Goal: Task Accomplishment & Management: Manage account settings

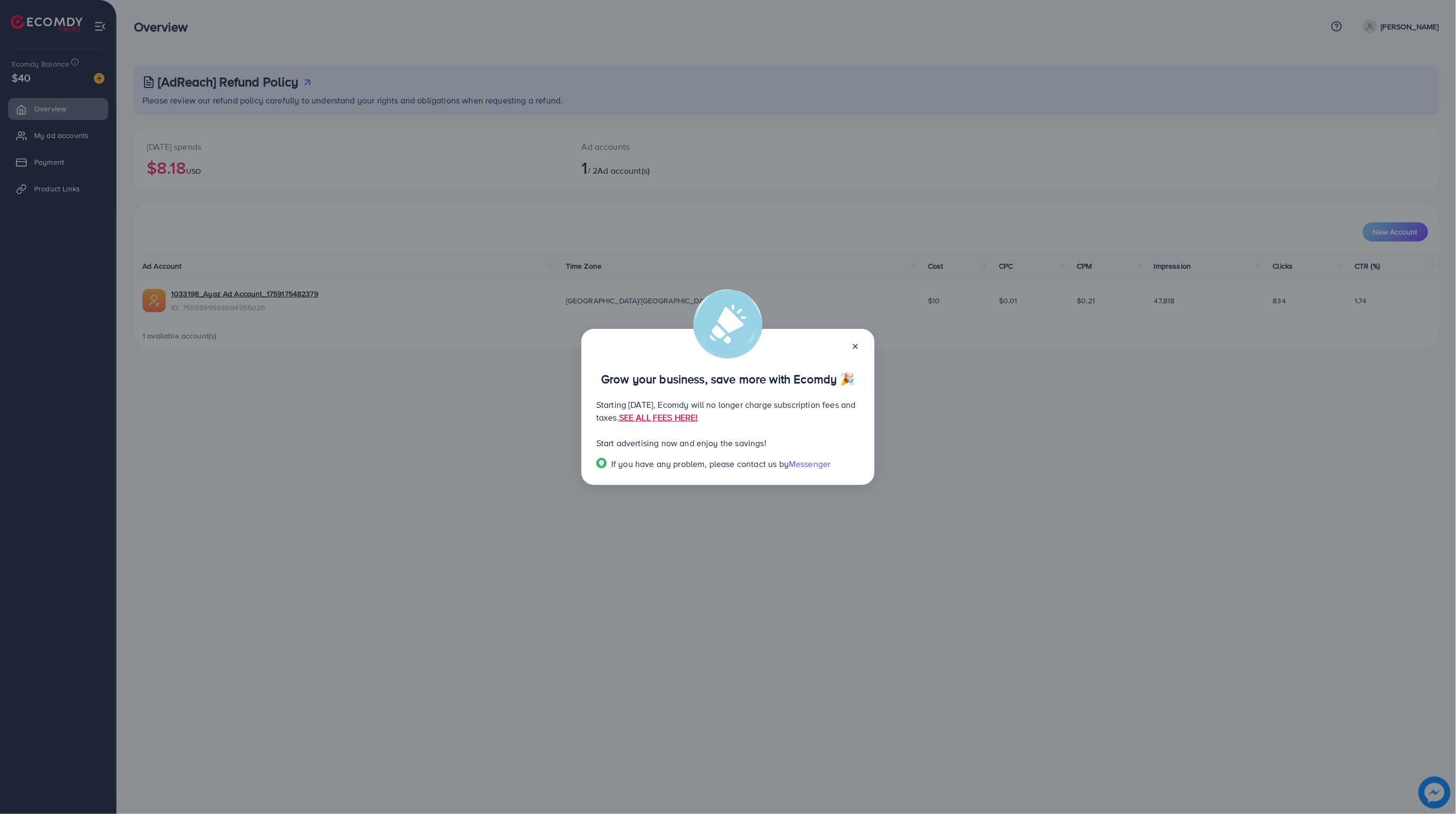
click at [849, 350] on div at bounding box center [851, 346] width 17 height 12
click at [863, 344] on div "Grow your business, save more with Ecomdy 🎉 Starting [DATE], Ecomdy will no lon…" at bounding box center [728, 407] width 293 height 157
click at [858, 347] on icon at bounding box center [856, 347] width 9 height 9
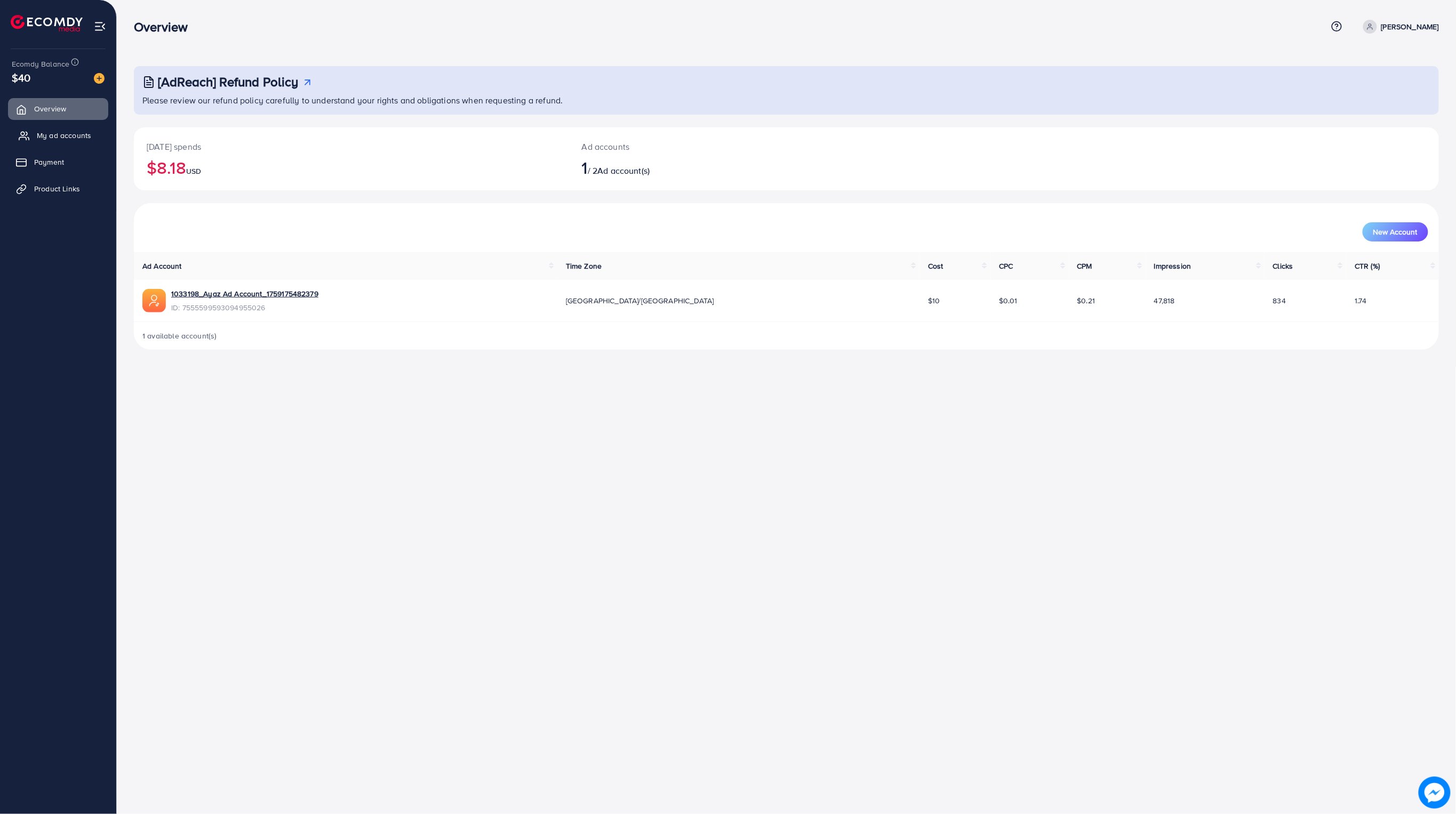
click at [64, 137] on span "My ad accounts" at bounding box center [64, 135] width 54 height 11
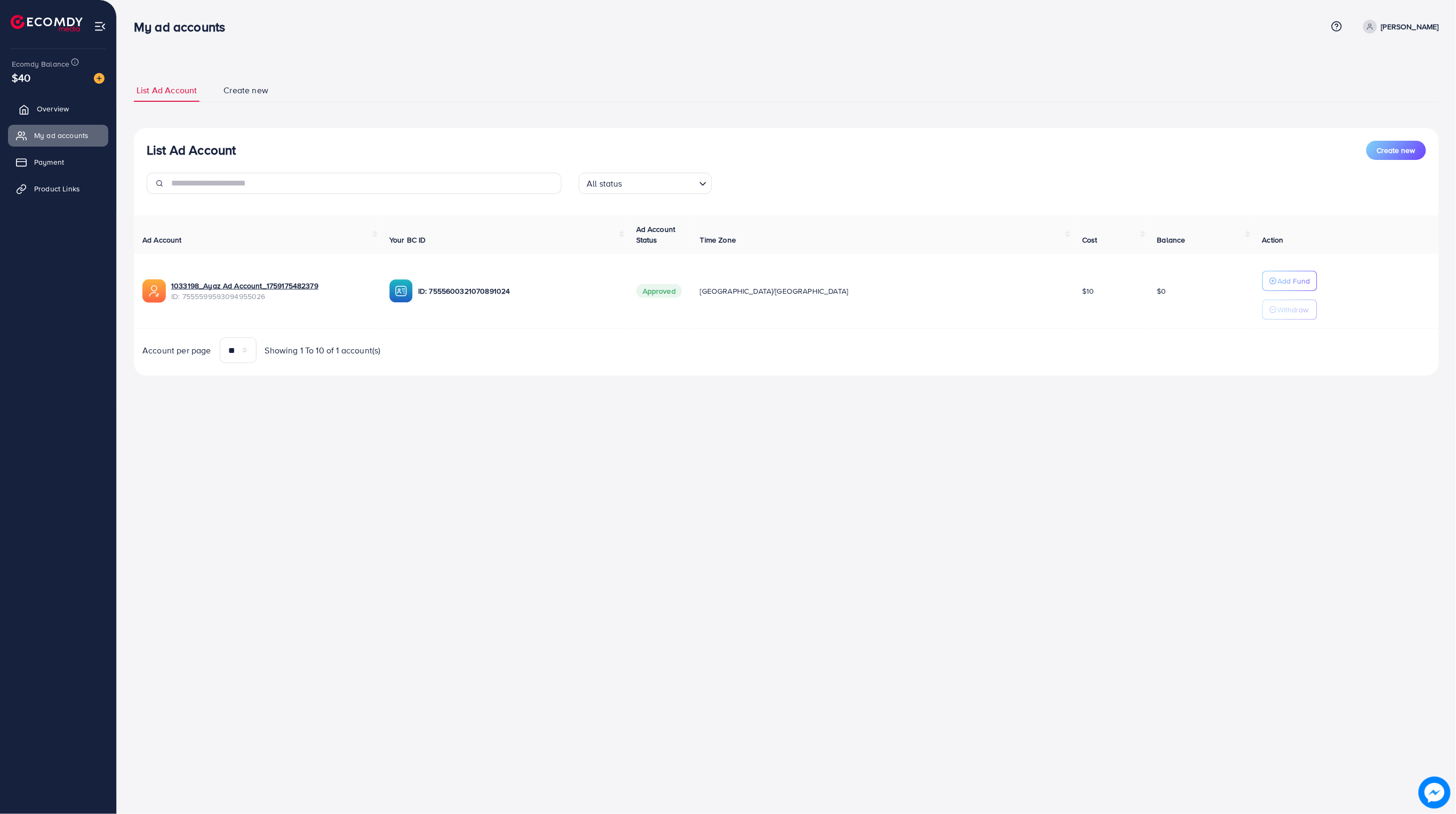
click at [57, 107] on span "Overview" at bounding box center [52, 108] width 32 height 11
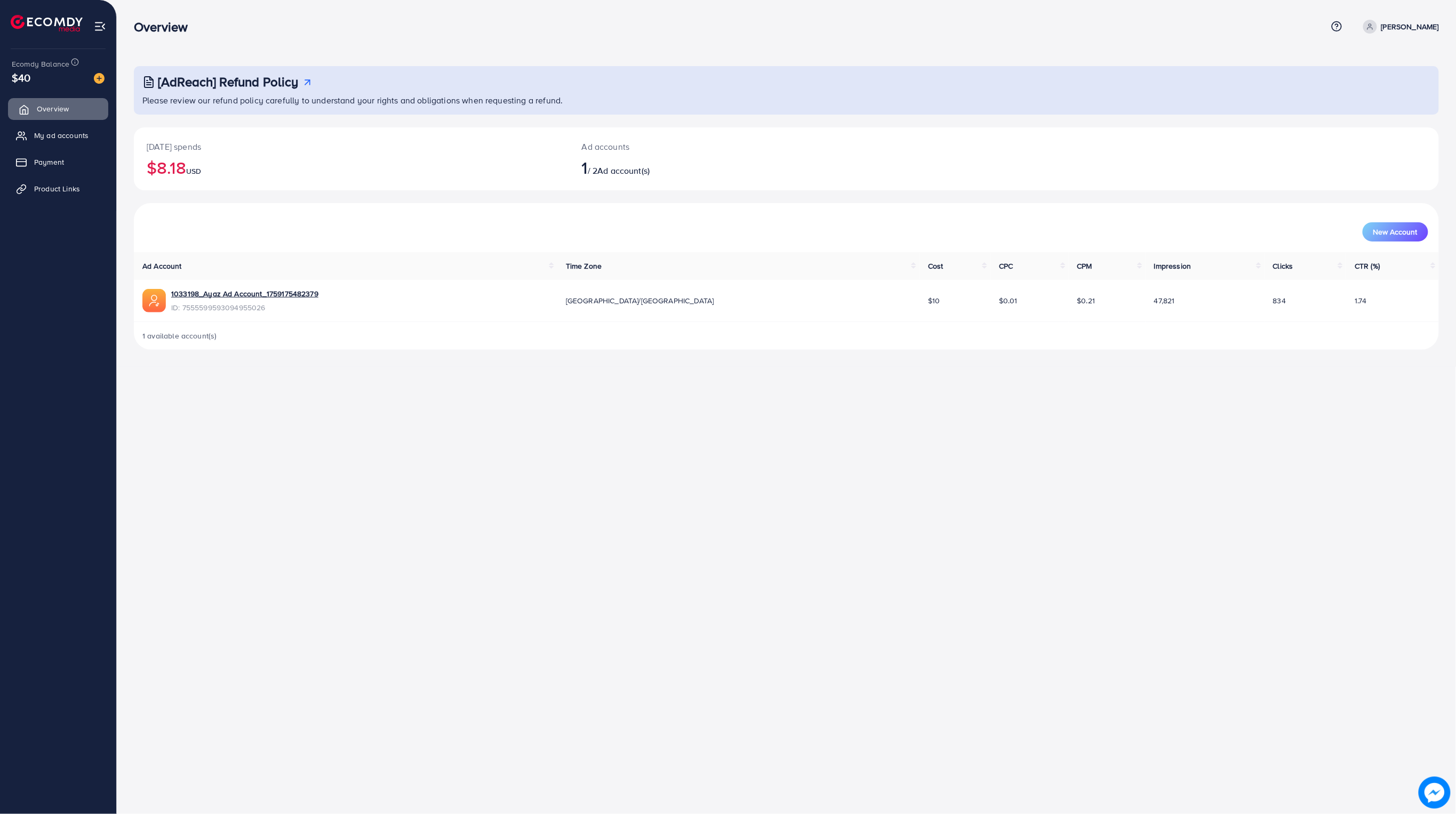
click at [45, 110] on span "Overview" at bounding box center [52, 108] width 32 height 11
